Goal: Task Accomplishment & Management: Manage account settings

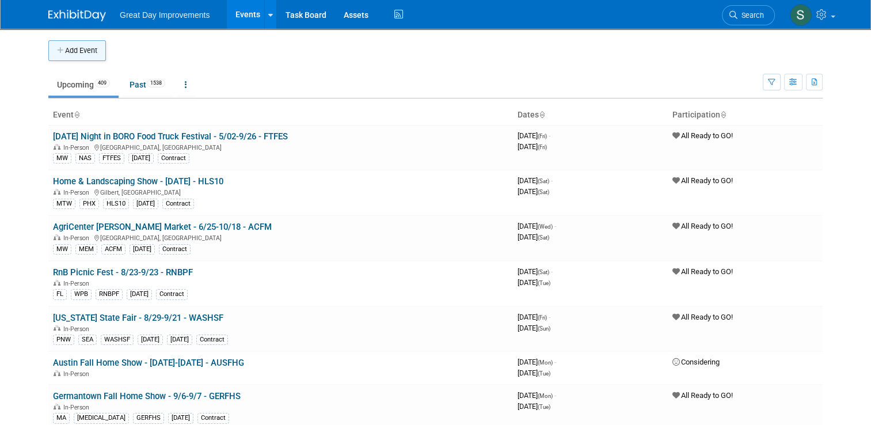
click at [59, 47] on button "Add Event" at bounding box center [77, 50] width 58 height 21
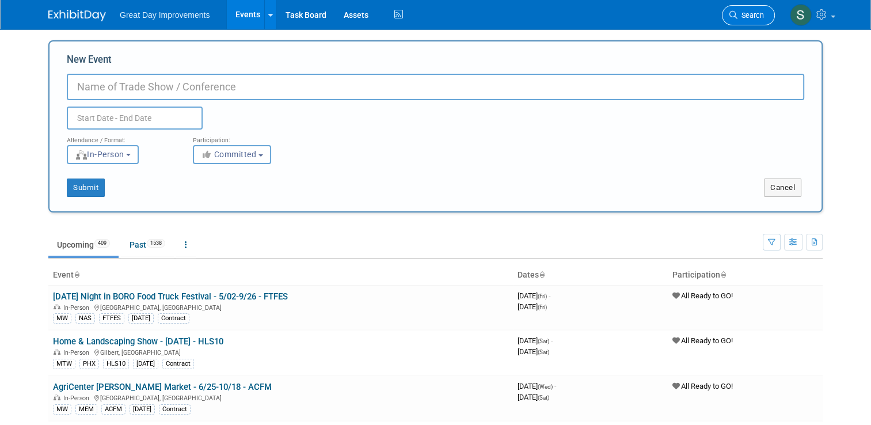
click at [736, 17] on icon at bounding box center [733, 15] width 8 height 8
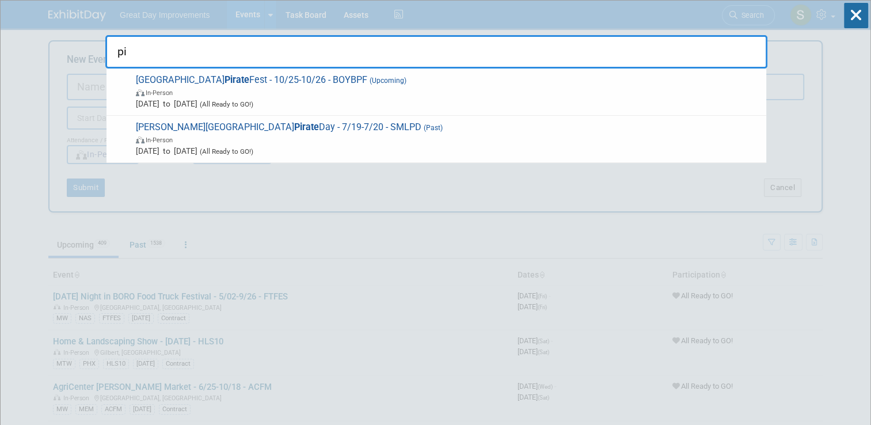
type input "p"
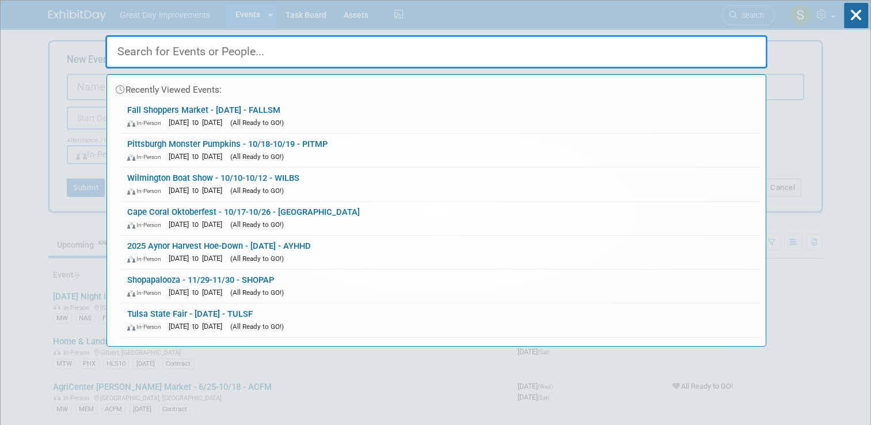
type input "d"
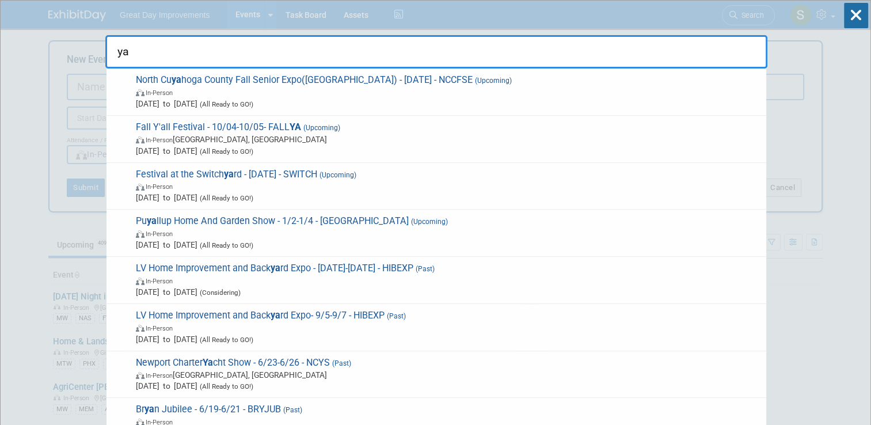
type input "y"
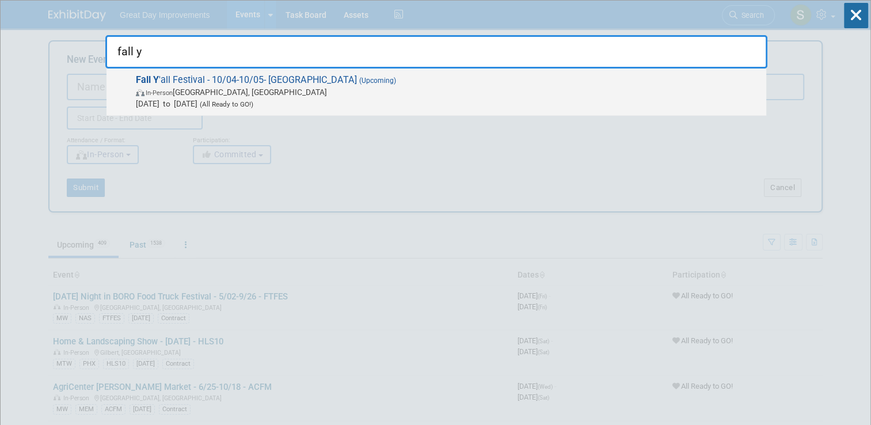
type input "fall y"
click at [403, 79] on span "Fall Y 'all Festival - 10/04-10/05- FALLYA (Upcoming) In-Person Clearwater, FL …" at bounding box center [446, 91] width 628 height 35
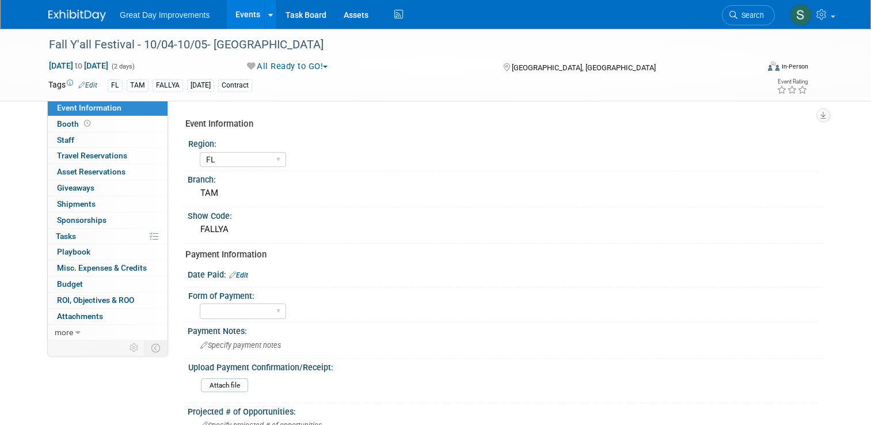
select select "FL"
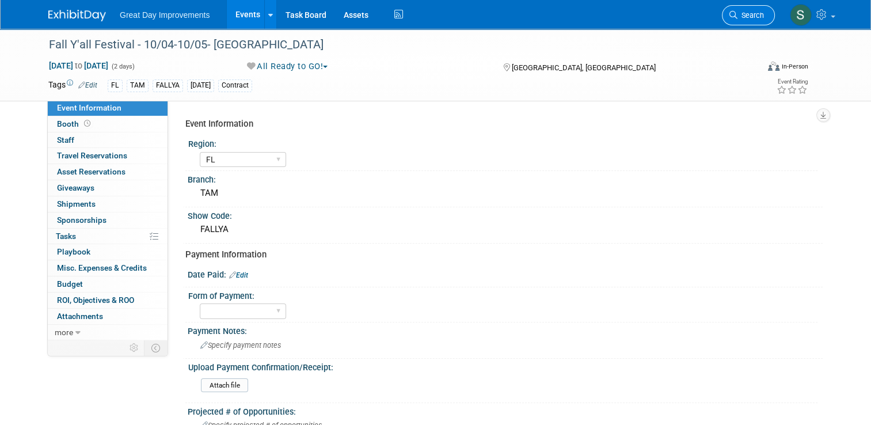
click at [759, 21] on link "Search" at bounding box center [747, 15] width 53 height 20
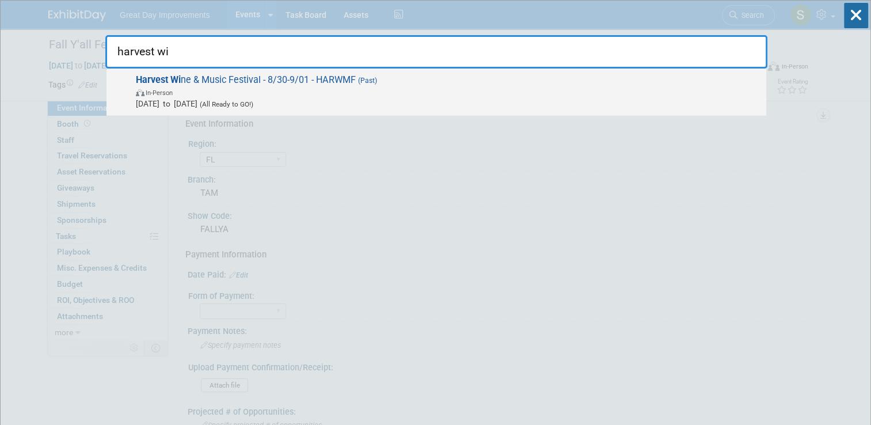
type input "harvest wi"
click at [352, 94] on span "In-Person" at bounding box center [448, 92] width 624 height 12
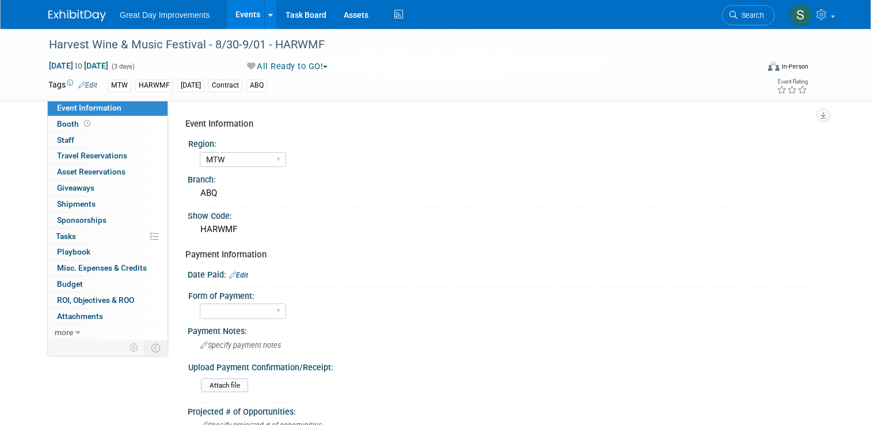
select select "MTW"
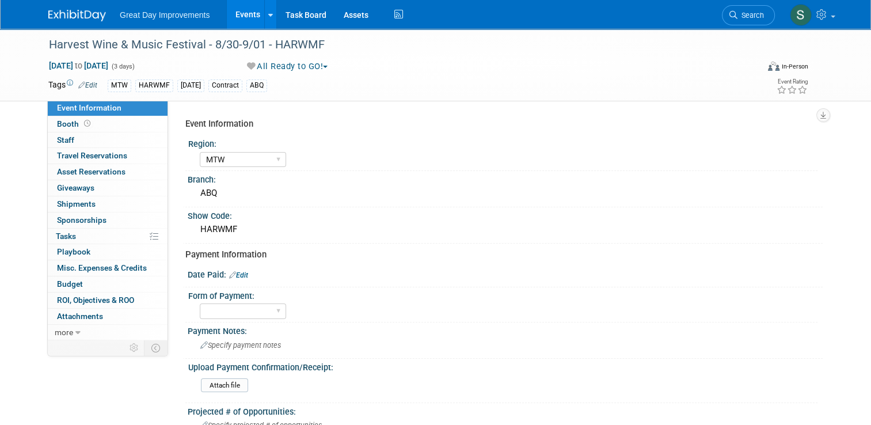
click at [305, 70] on button "All Ready to GO!" at bounding box center [288, 66] width 90 height 12
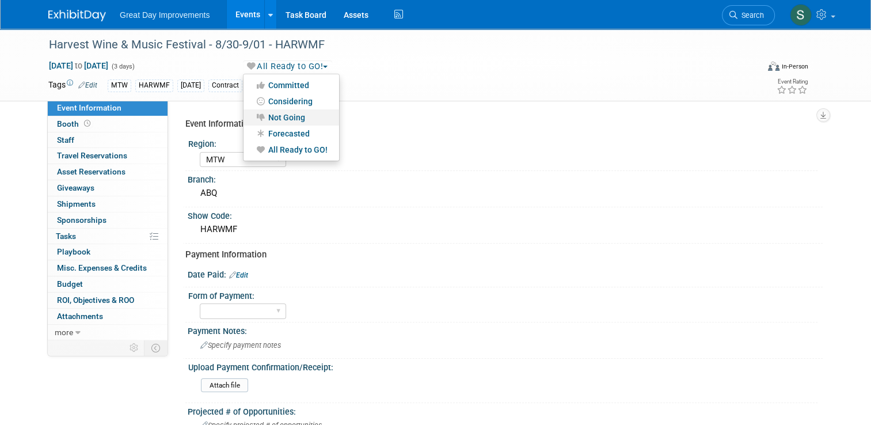
click at [303, 116] on link "Not Going" at bounding box center [291, 117] width 96 height 16
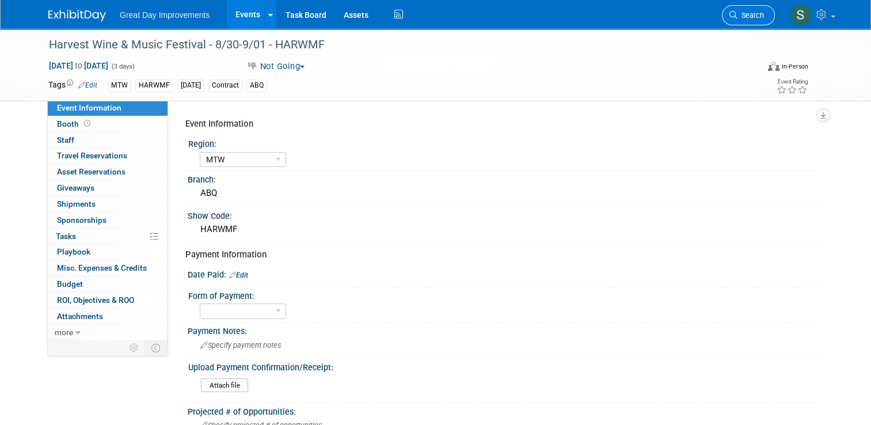
click at [756, 22] on link "Search" at bounding box center [747, 15] width 53 height 20
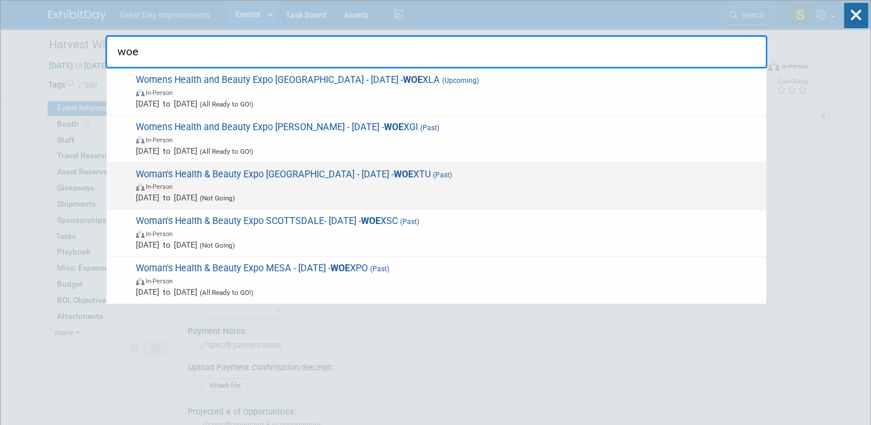
type input "woe"
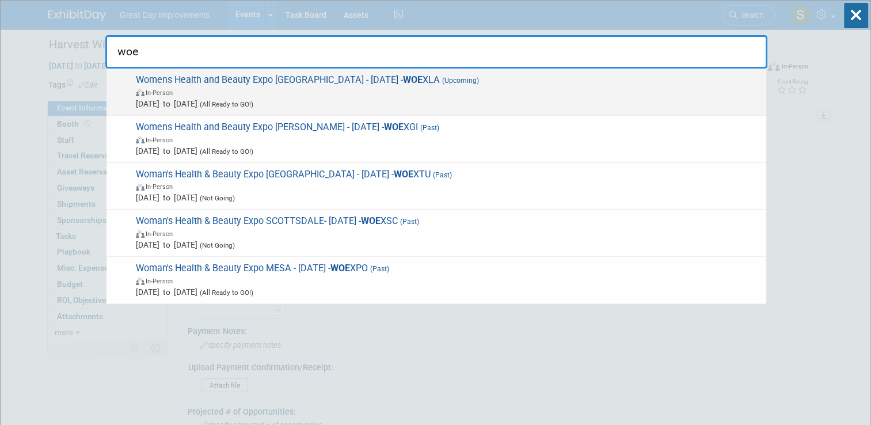
click at [562, 79] on span "Womens Health and Beauty Expo LAS VEGAS - 9/20/25 - WOE XLA (Upcoming) In-Perso…" at bounding box center [446, 91] width 628 height 35
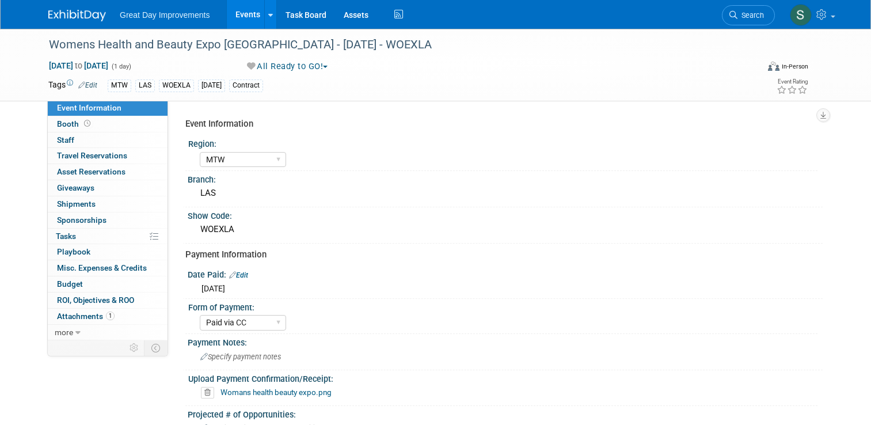
select select "MTW"
select select "Paid via CC"
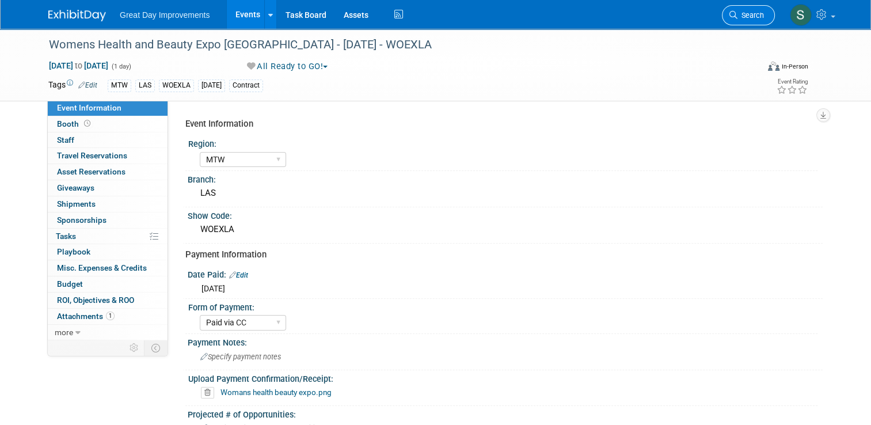
click at [758, 8] on link "Search" at bounding box center [747, 15] width 53 height 20
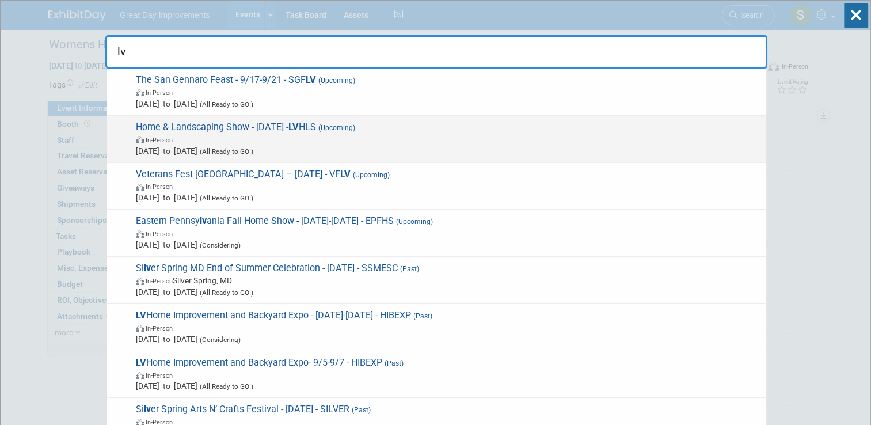
type input "lv"
click at [550, 139] on span "In-Person" at bounding box center [448, 139] width 624 height 12
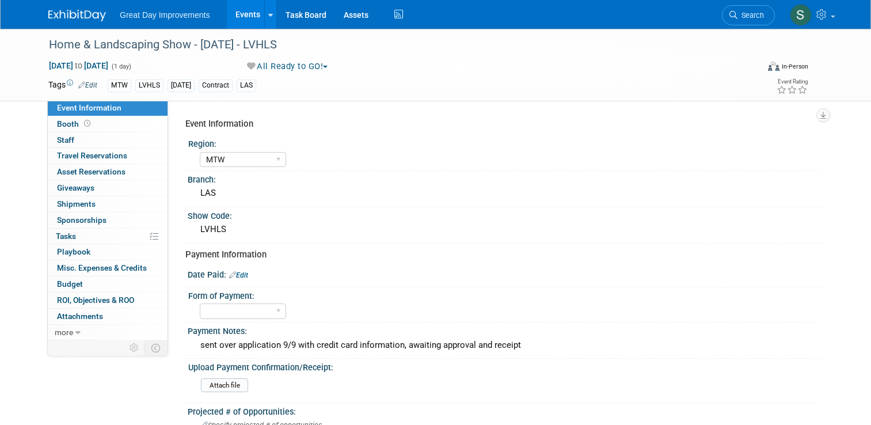
select select "MTW"
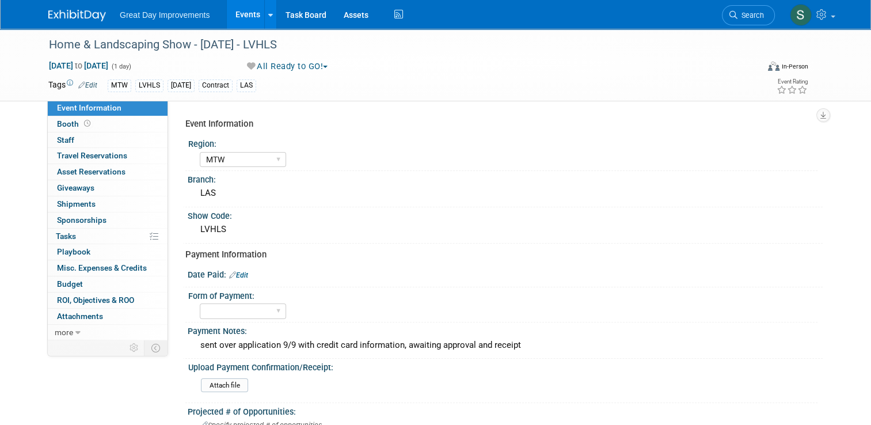
click at [311, 70] on button "All Ready to GO!" at bounding box center [288, 66] width 90 height 12
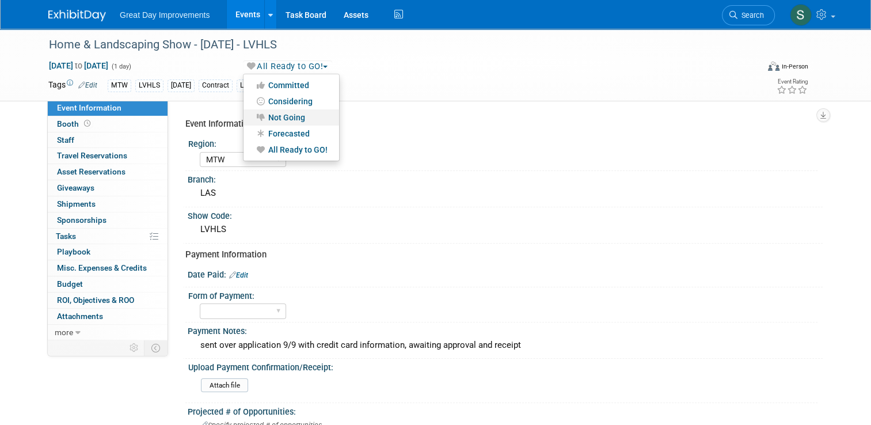
click at [300, 116] on link "Not Going" at bounding box center [291, 117] width 96 height 16
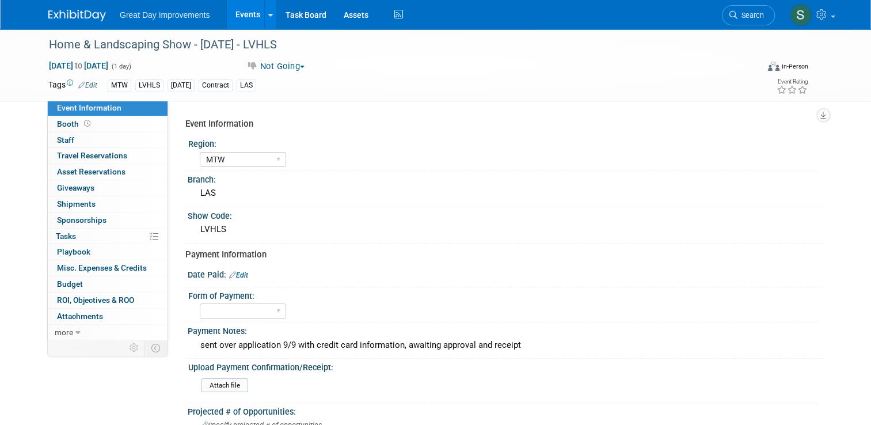
click at [75, 17] on img at bounding box center [77, 16] width 58 height 12
